Goal: Information Seeking & Learning: Learn about a topic

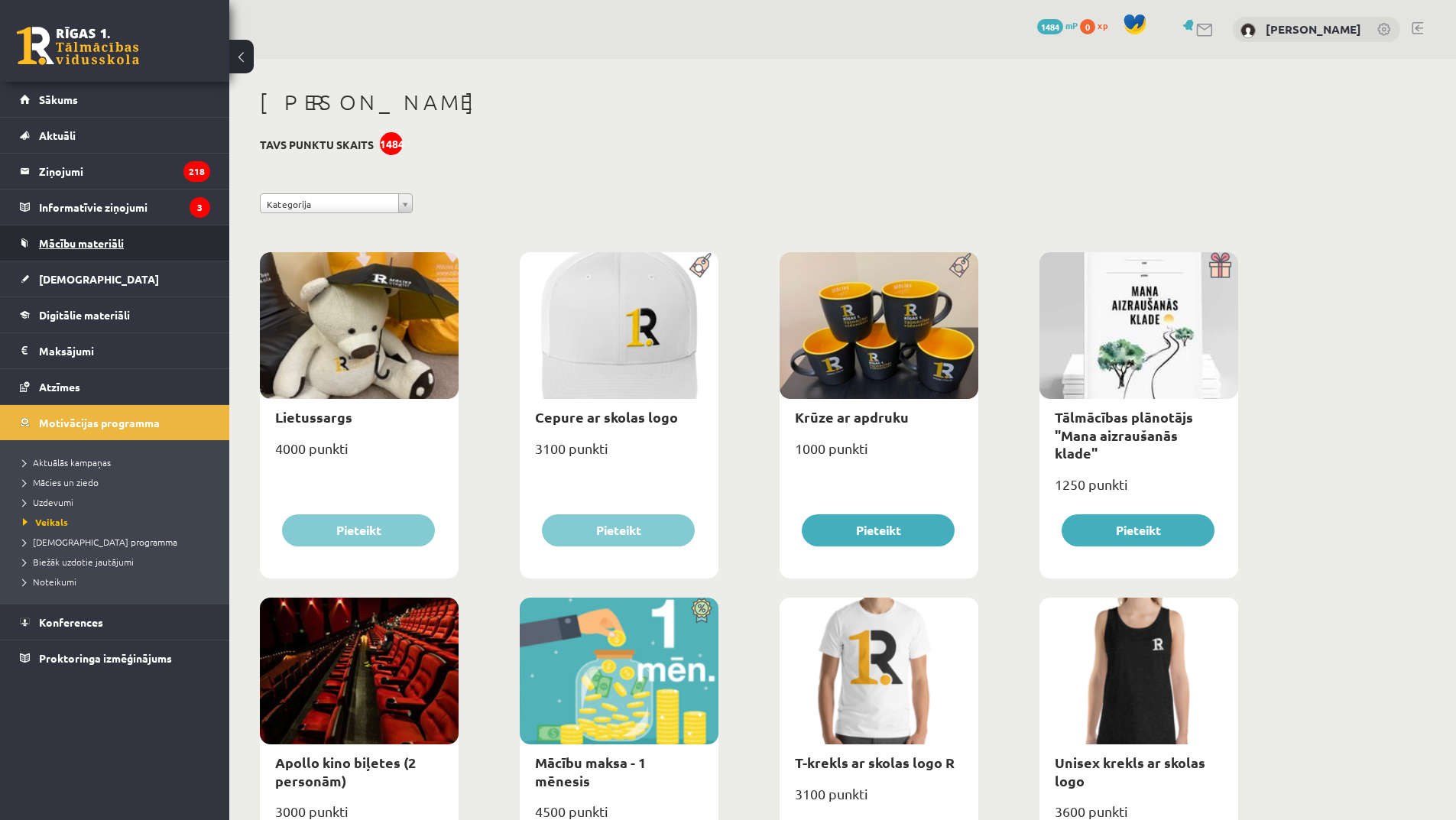
scroll to position [457, 0]
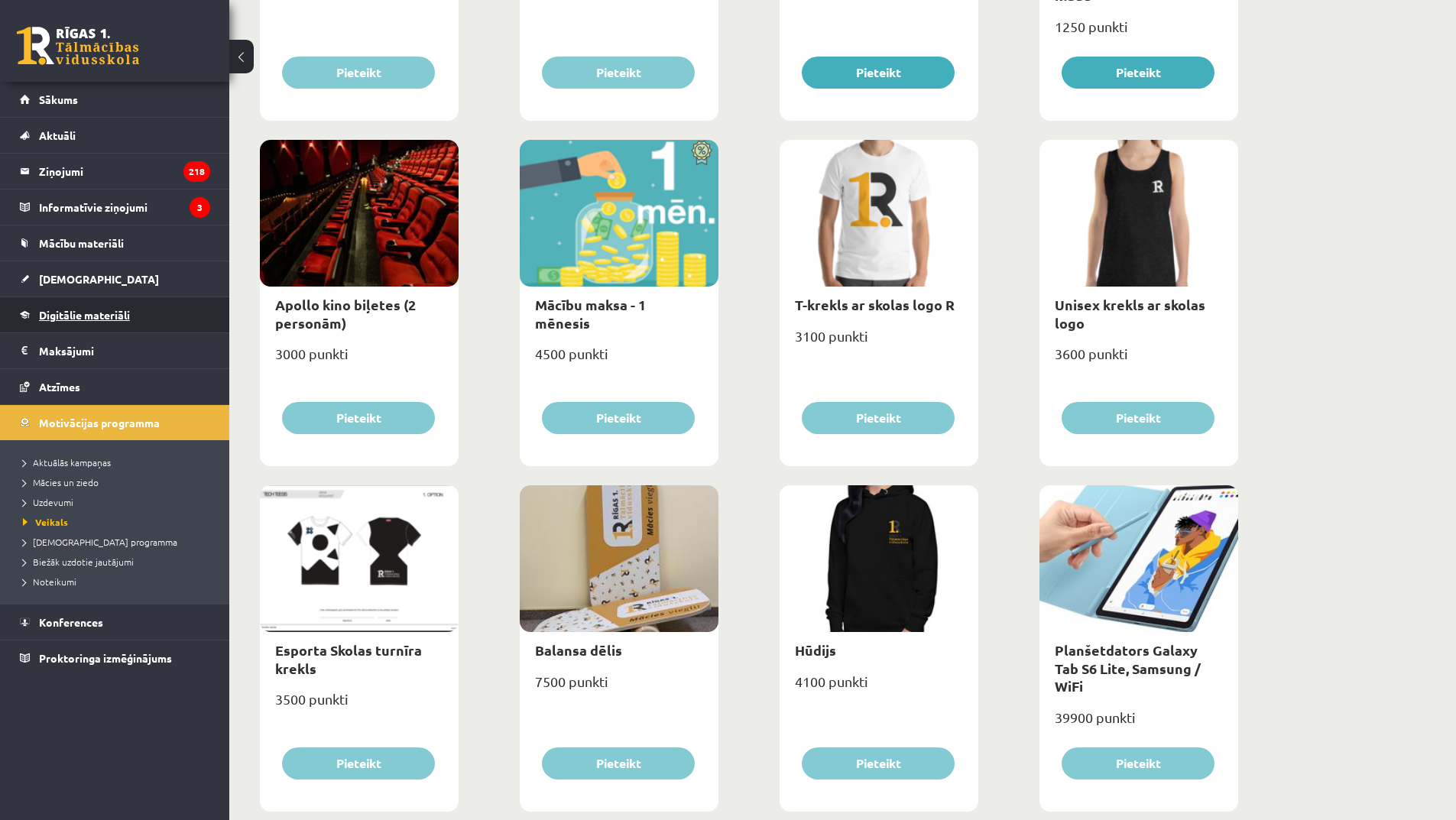
click at [121, 303] on link "Digitālie materiāli" at bounding box center [115, 315] width 190 height 35
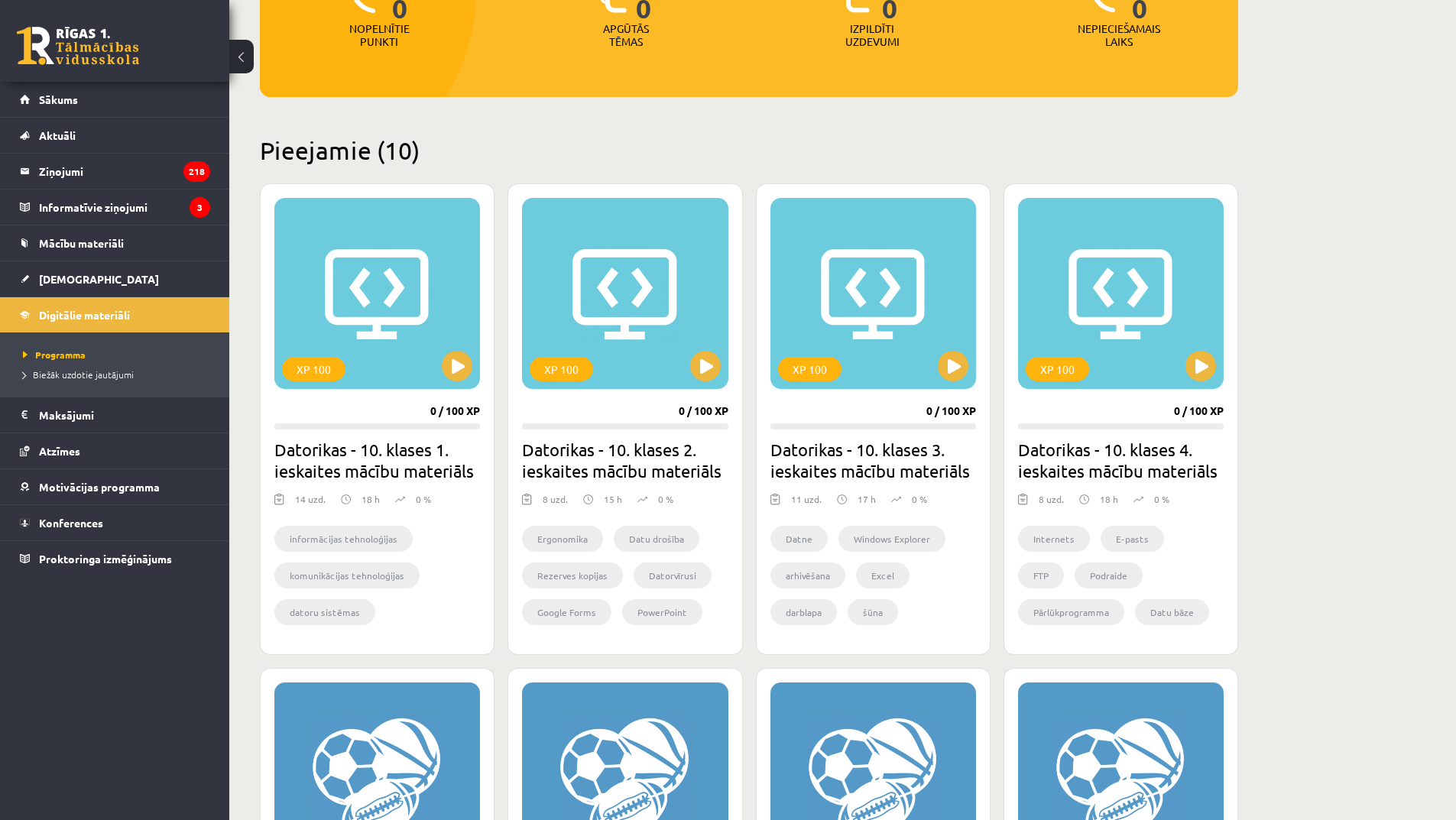
scroll to position [36, 0]
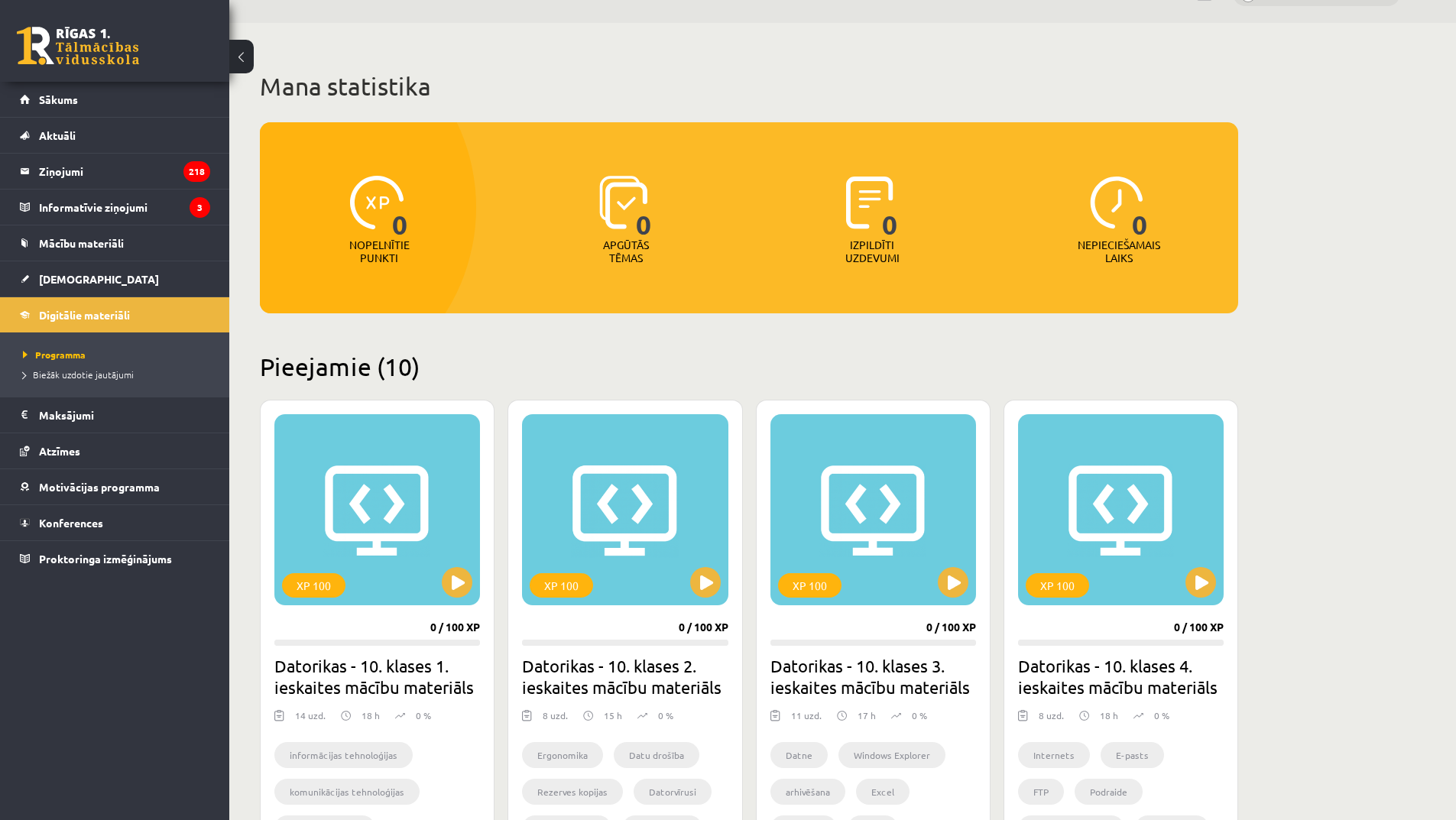
drag, startPoint x: 511, startPoint y: 481, endPoint x: 414, endPoint y: 355, distance: 159.0
click at [414, 355] on h2 "Pieejamie (10)" at bounding box center [749, 366] width 978 height 30
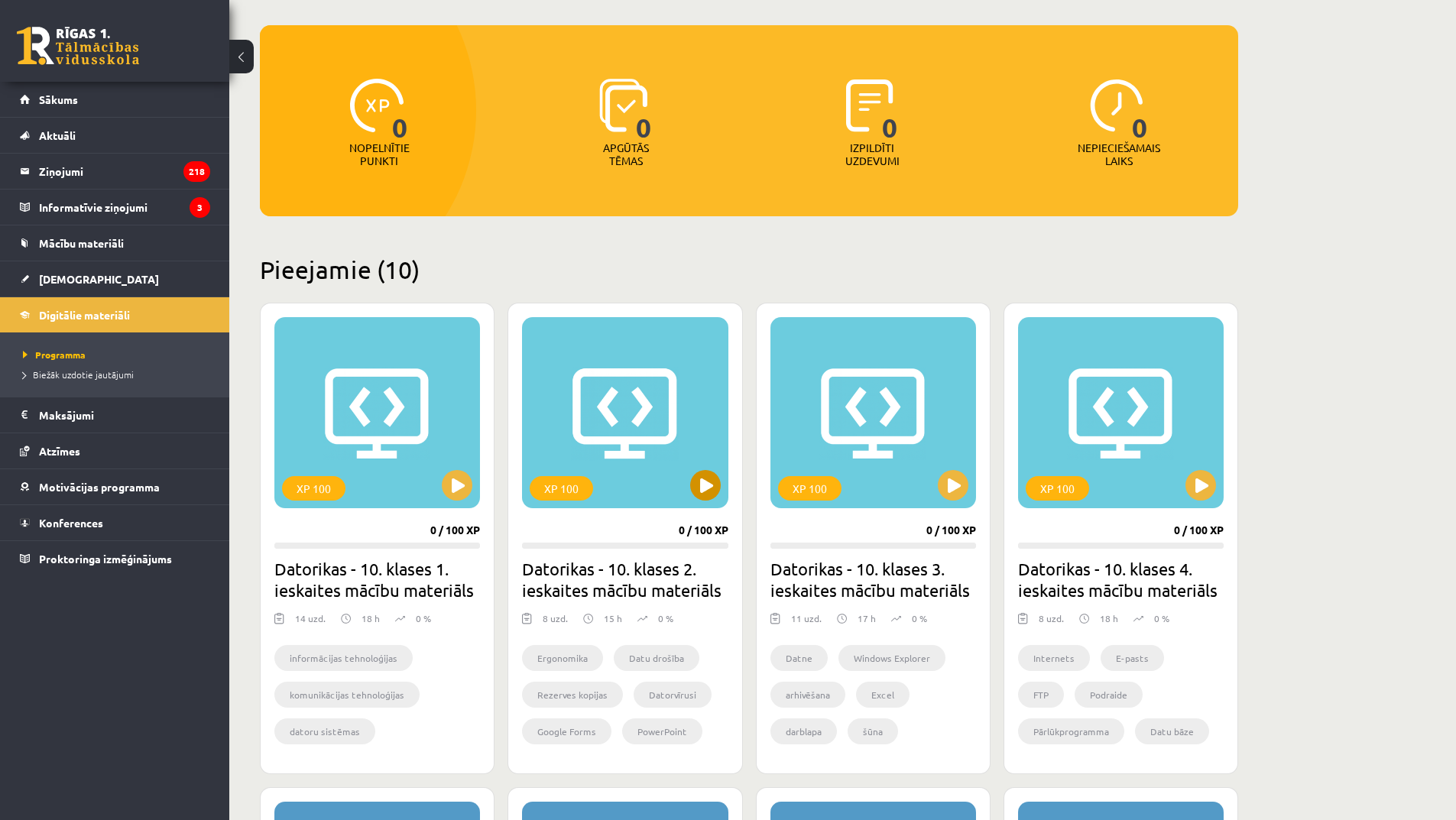
scroll to position [265, 0]
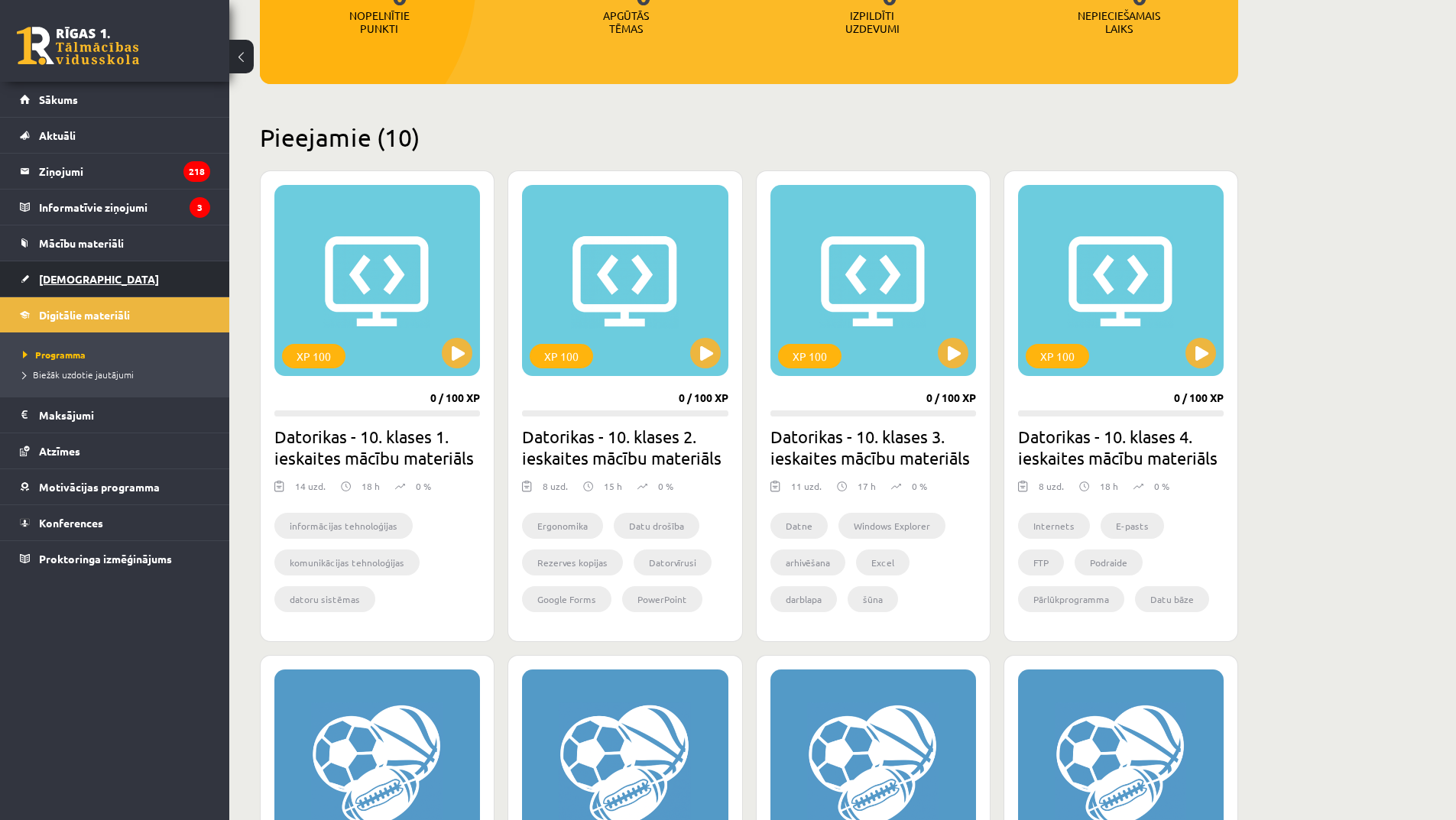
click at [80, 275] on span "[DEMOGRAPHIC_DATA]" at bounding box center [99, 279] width 120 height 14
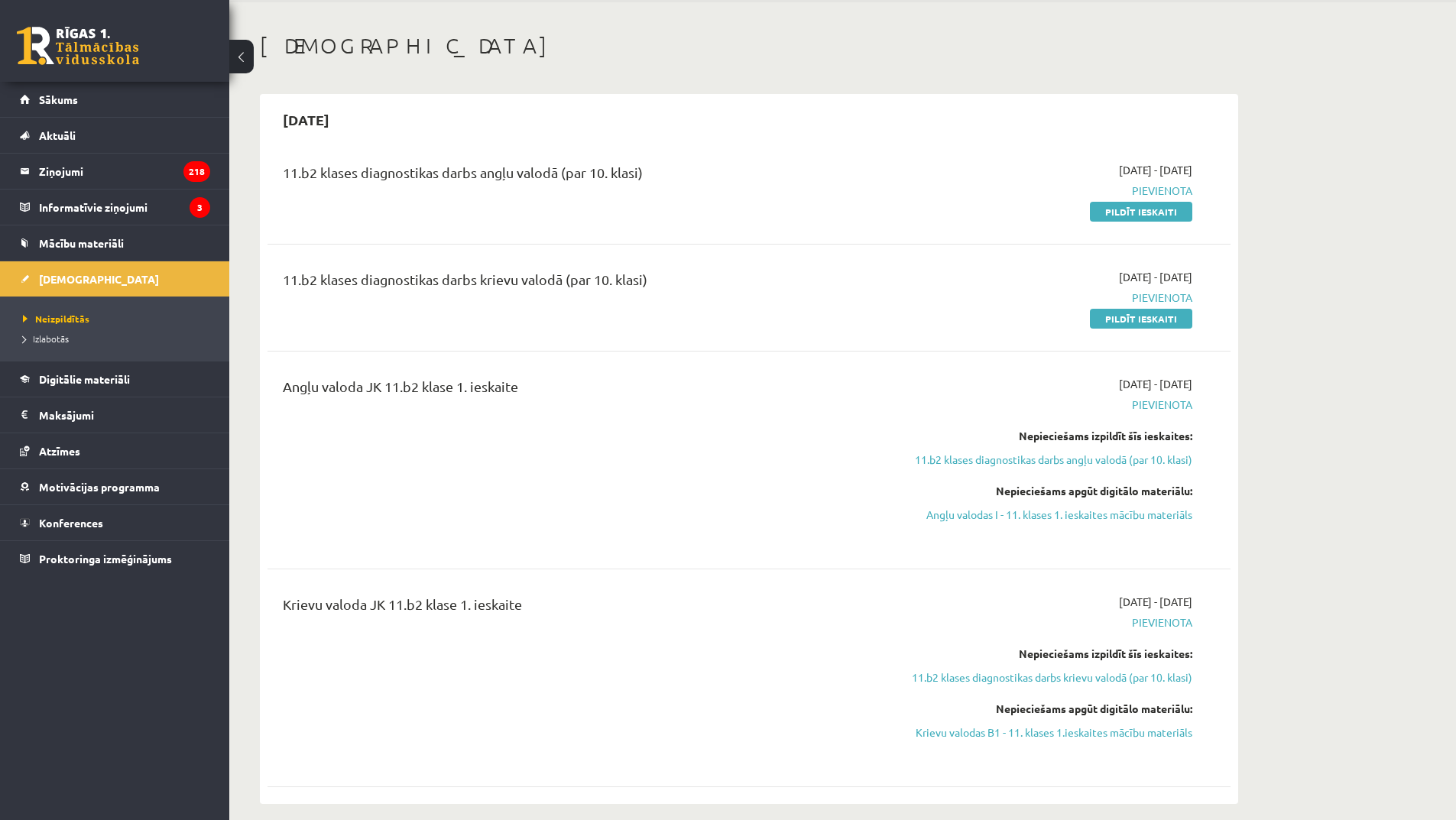
scroll to position [152, 0]
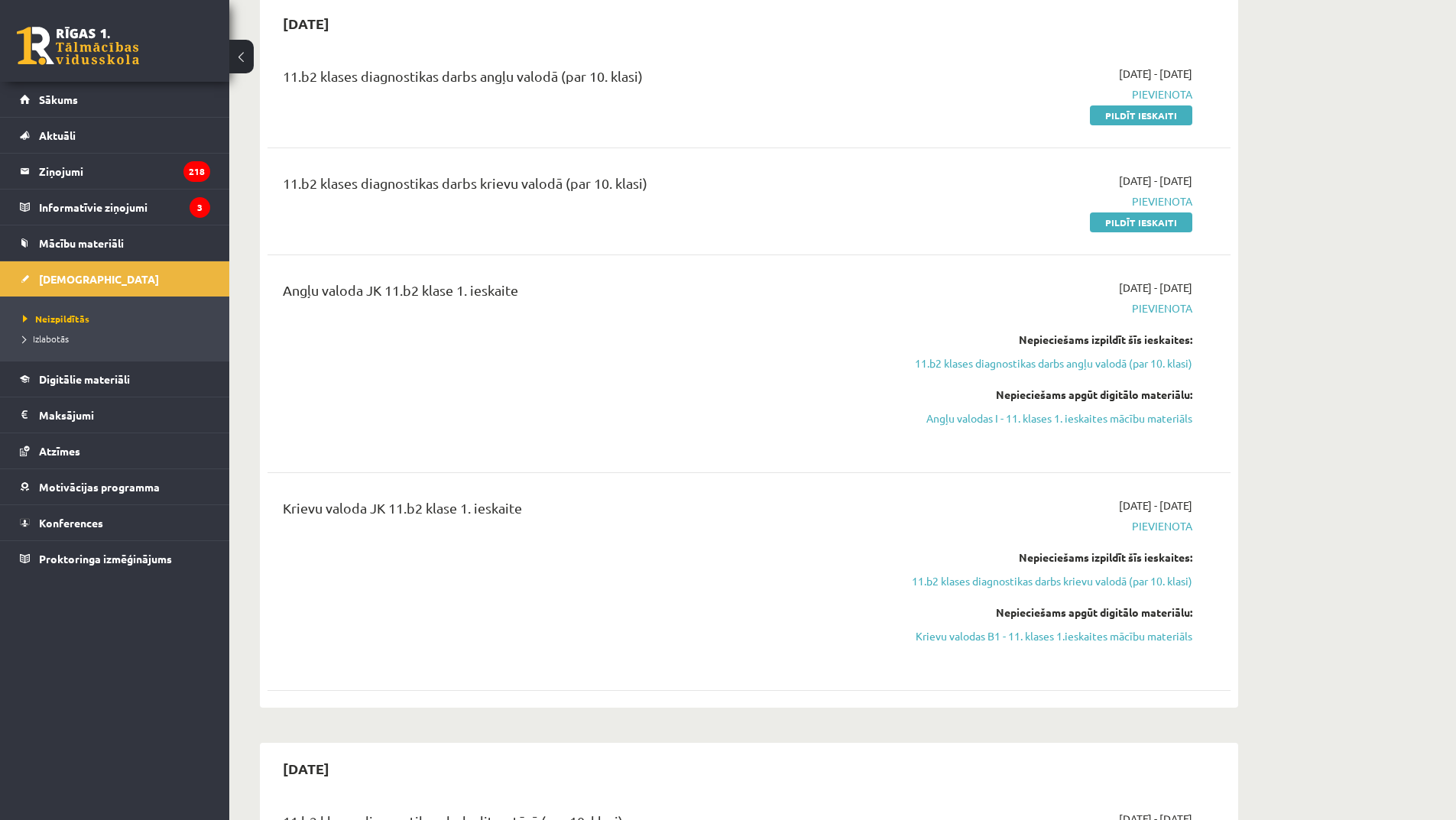
drag, startPoint x: 287, startPoint y: 74, endPoint x: 811, endPoint y: 439, distance: 638.6
click at [797, 407] on div "11.b2 klases diagnostikas darbs angļu valodā (par 10. klasi) 2025-09-01 - 2025-…" at bounding box center [749, 374] width 963 height 649
click at [811, 566] on div "Krievu valoda JK 11.b2 klase 1. ieskaite" at bounding box center [582, 581] width 622 height 168
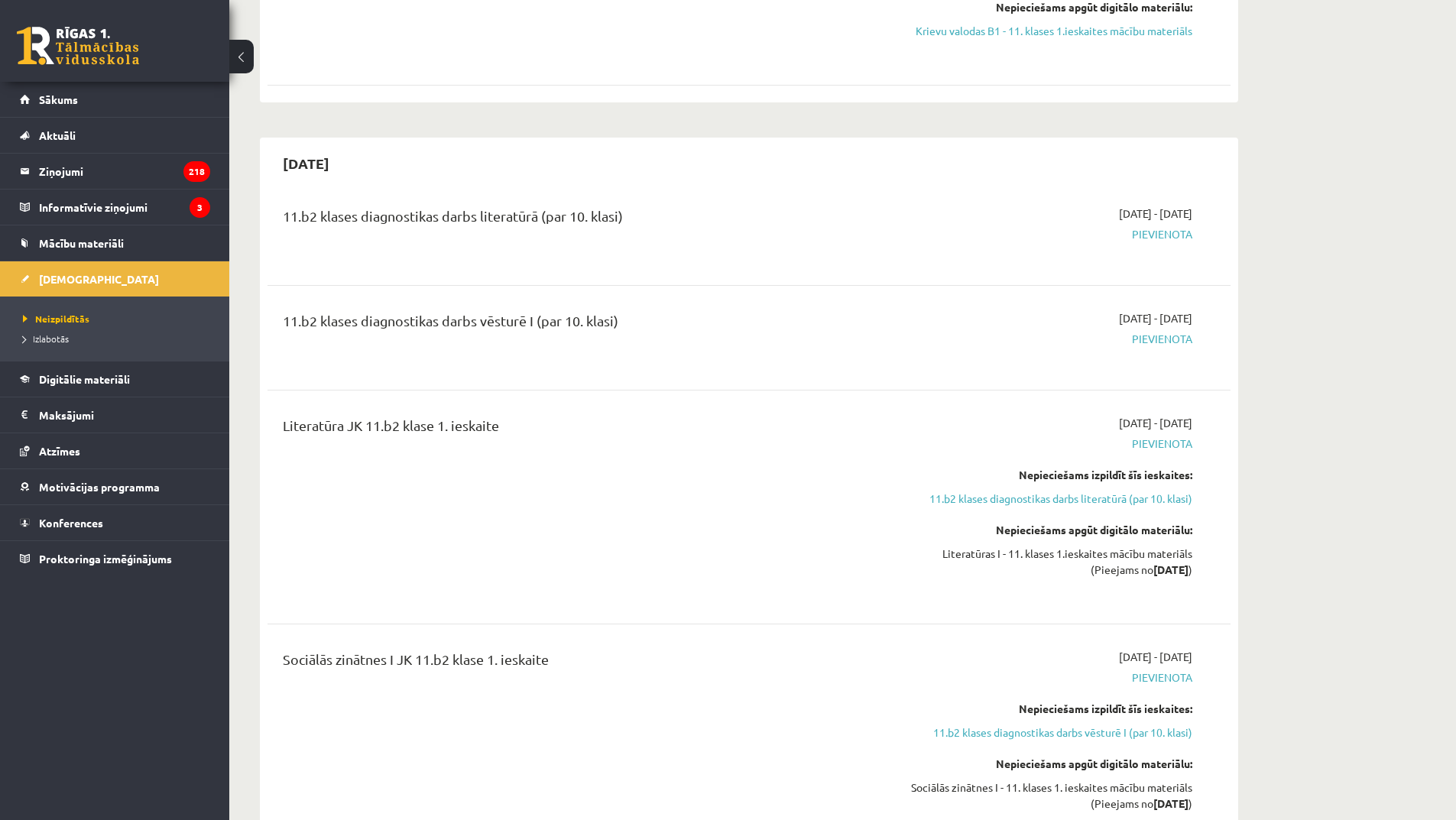
scroll to position [840, 0]
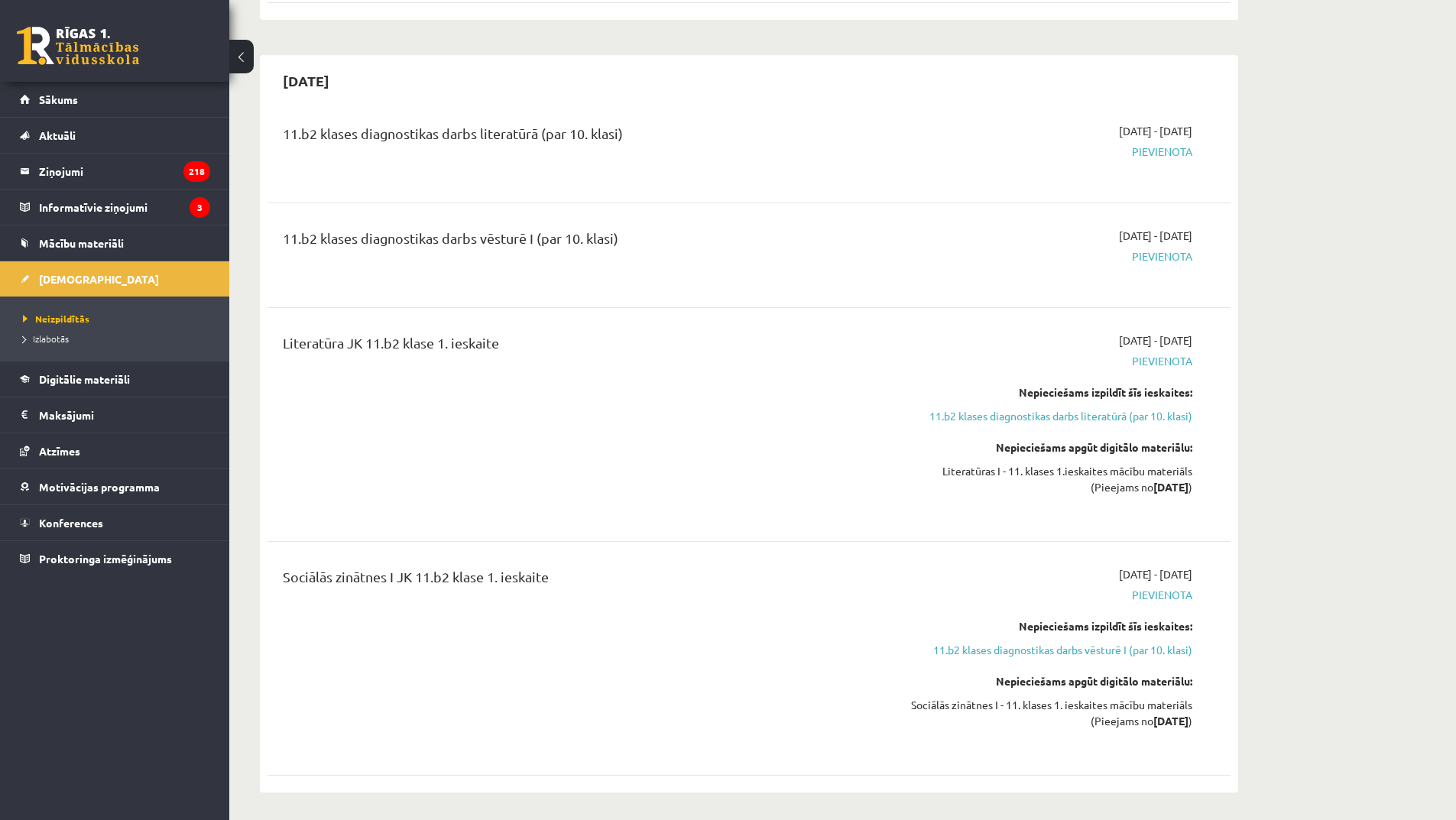
drag, startPoint x: 1067, startPoint y: 123, endPoint x: 1285, endPoint y: 313, distance: 289.2
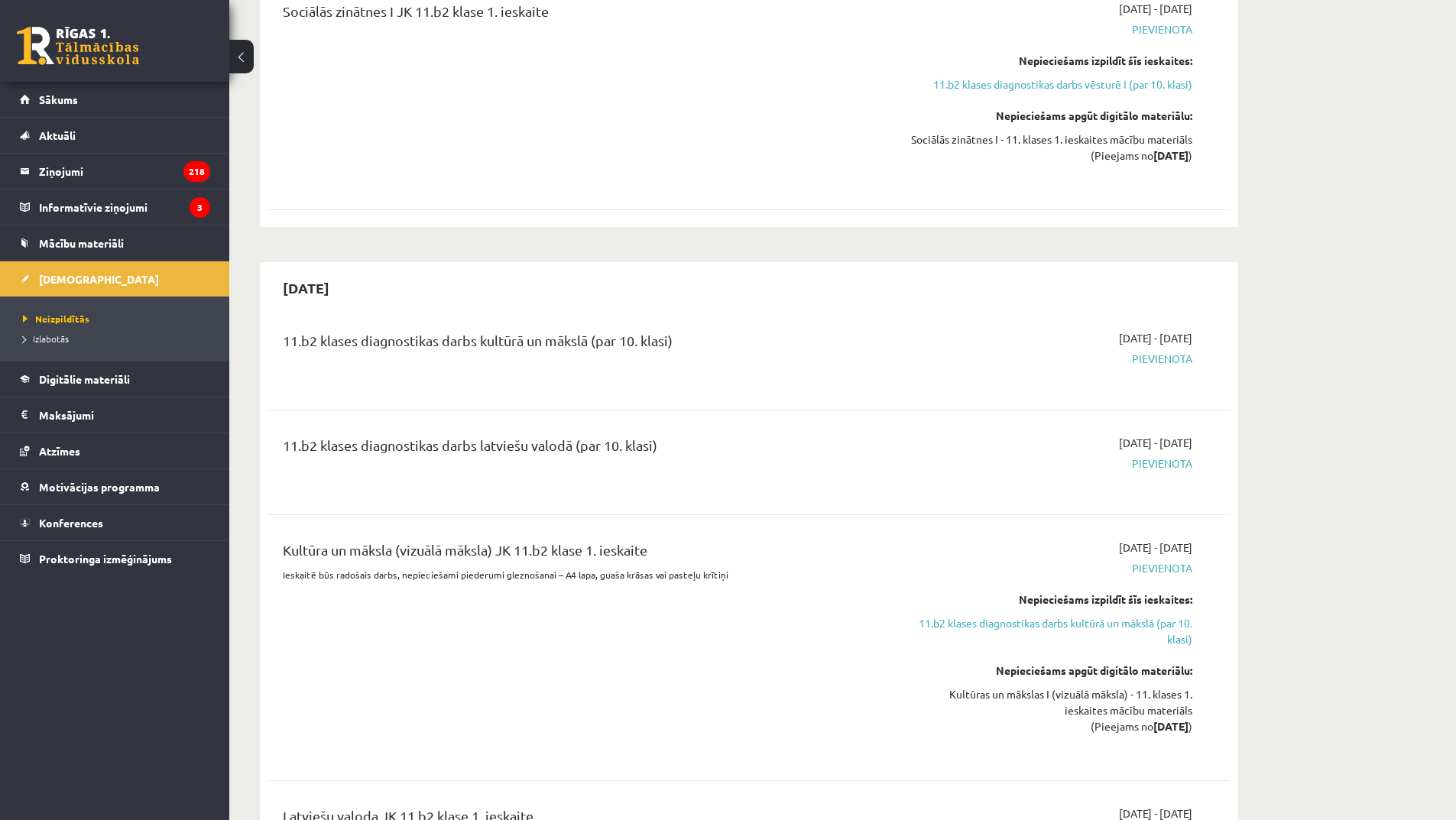
scroll to position [1451, 0]
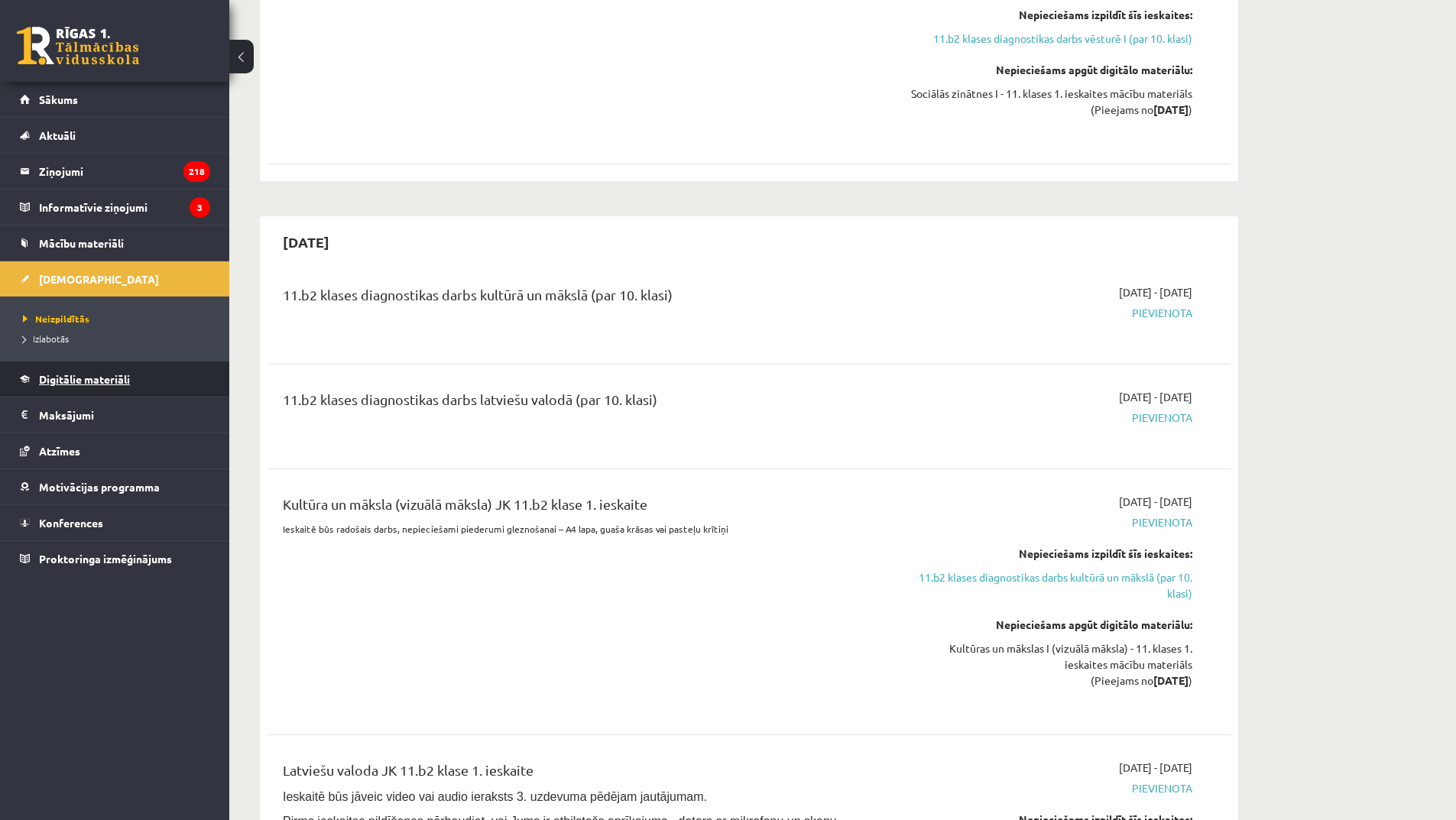
click at [96, 370] on link "Digitālie materiāli" at bounding box center [115, 379] width 190 height 35
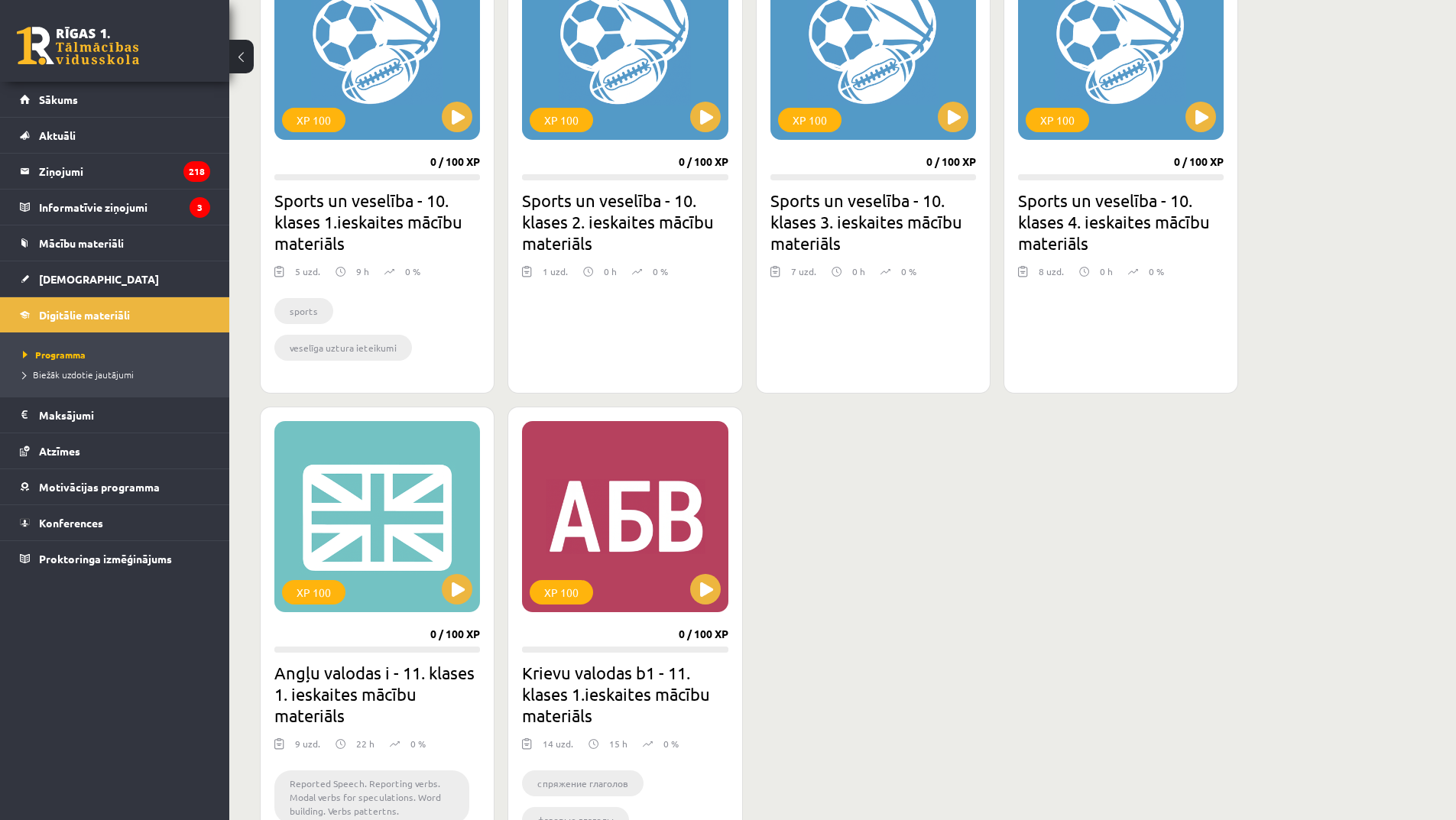
scroll to position [1182, 0]
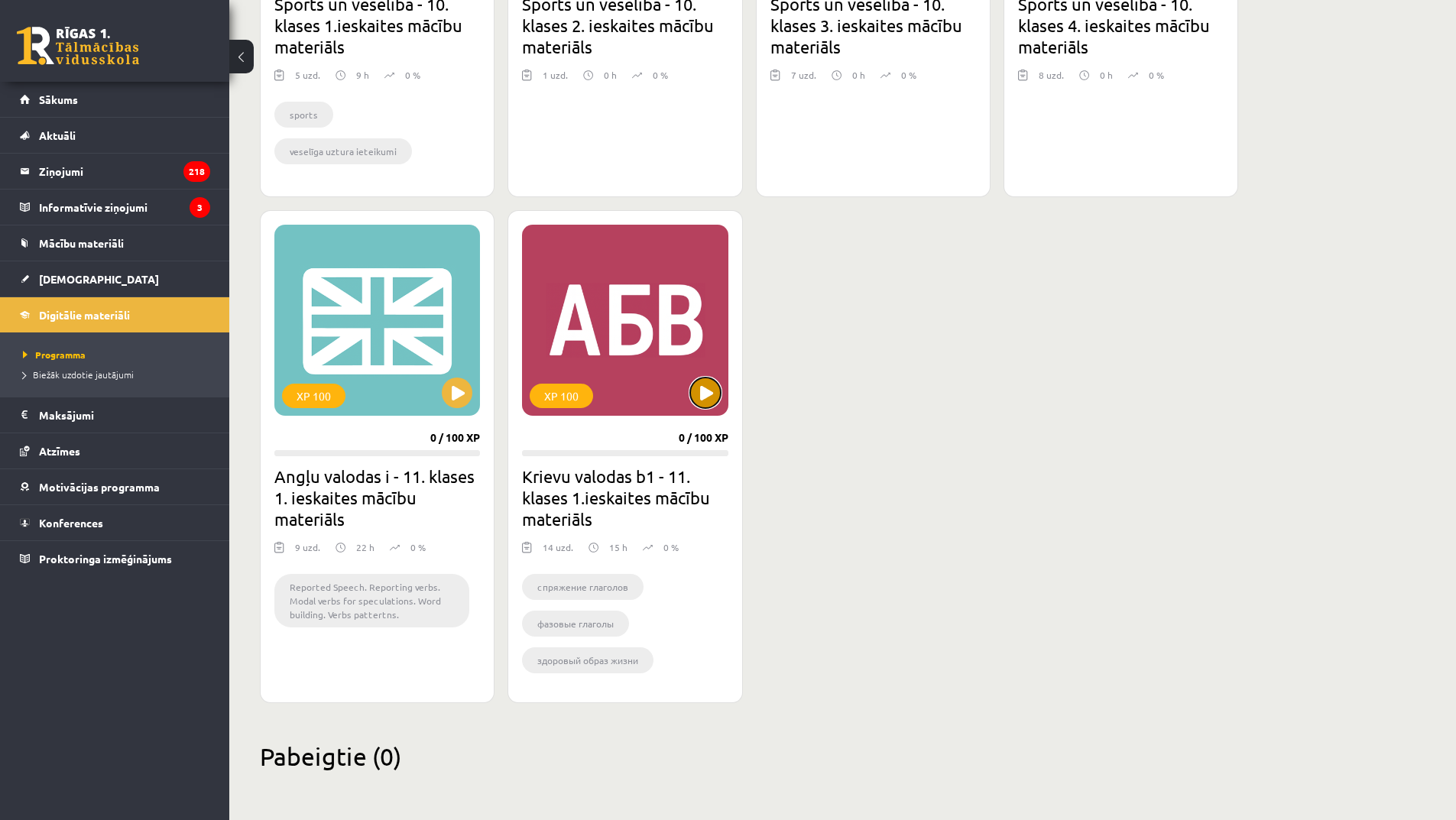
click at [710, 400] on button at bounding box center [706, 393] width 31 height 31
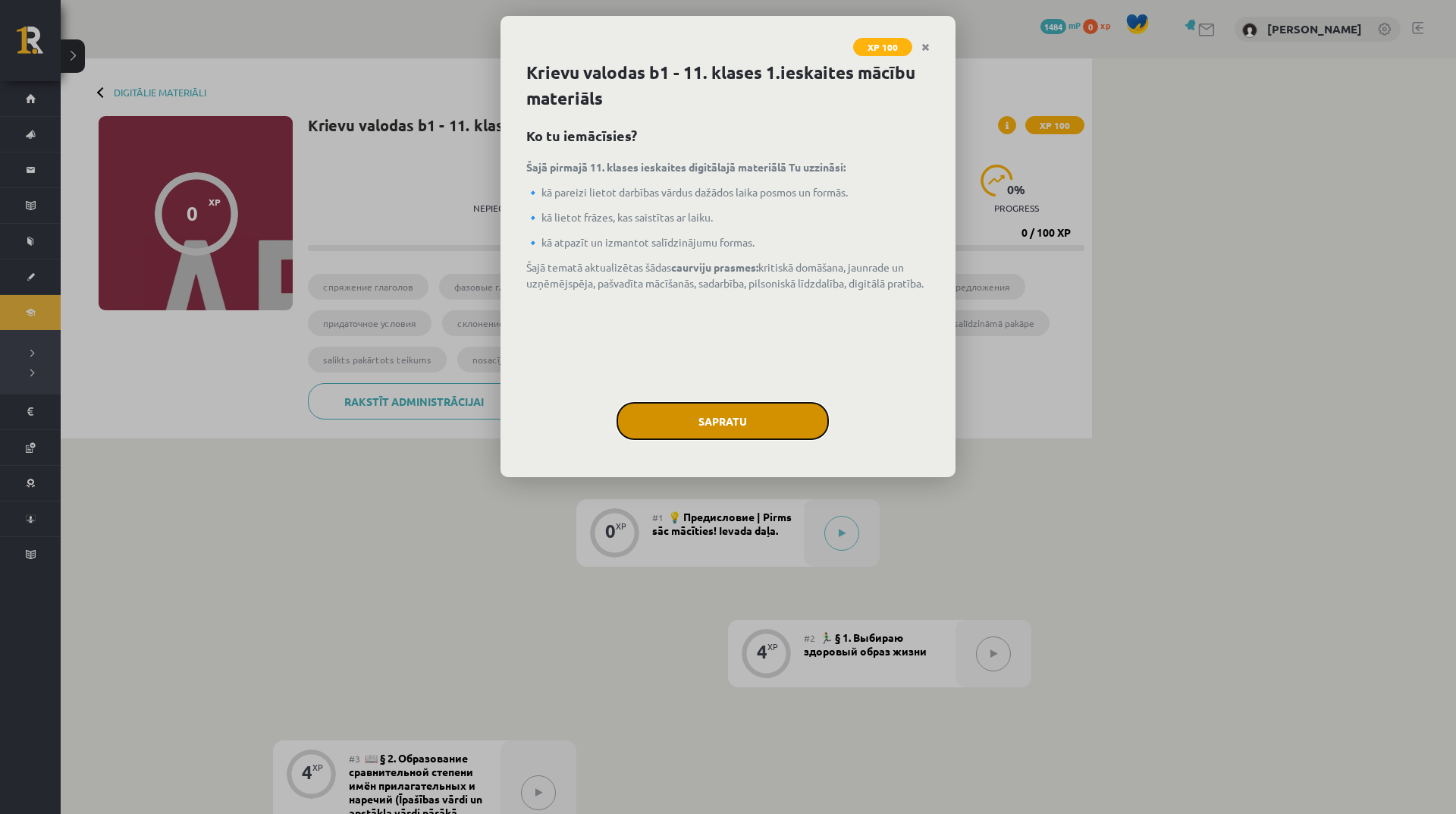
click at [740, 416] on button "Sapratu" at bounding box center [723, 421] width 212 height 38
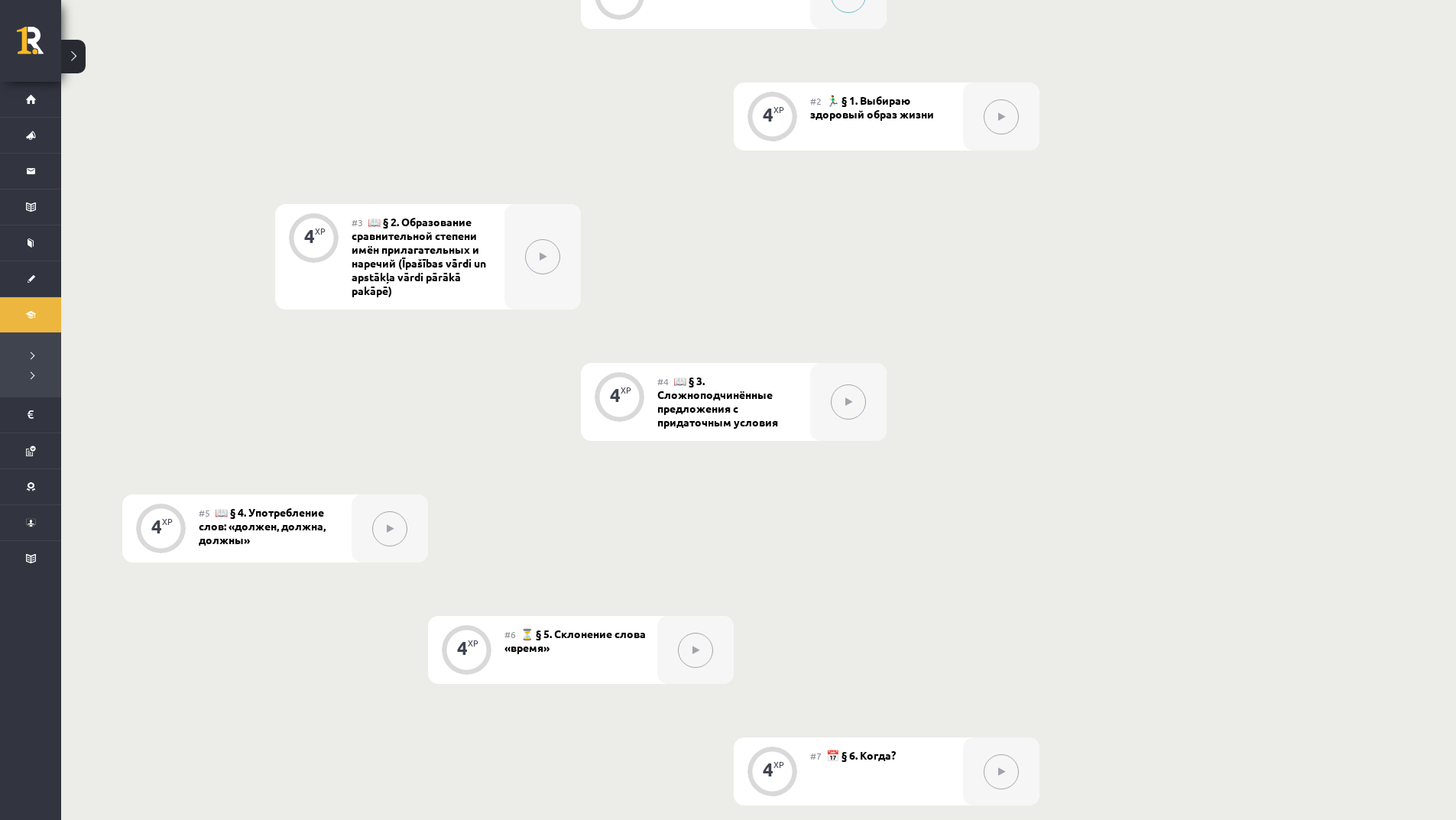
scroll to position [244, 0]
